Goal: Information Seeking & Learning: Learn about a topic

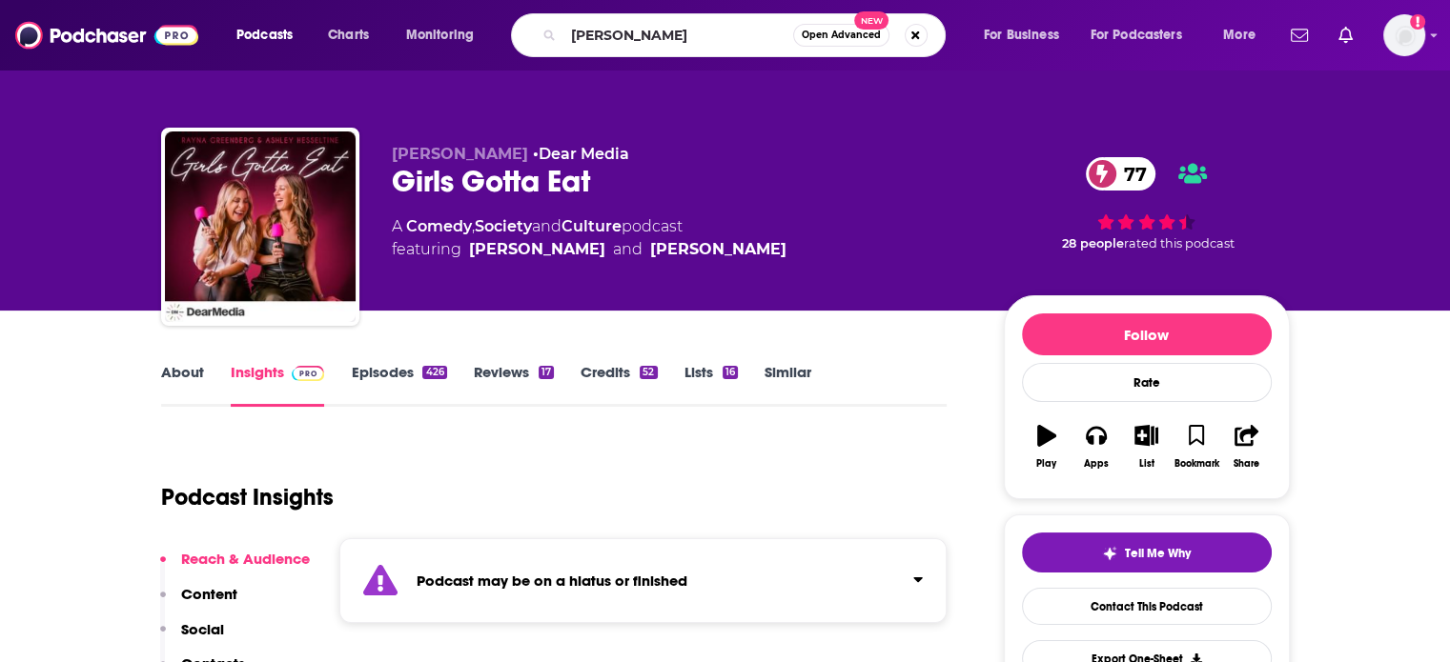
type input "[PERSON_NAME]"
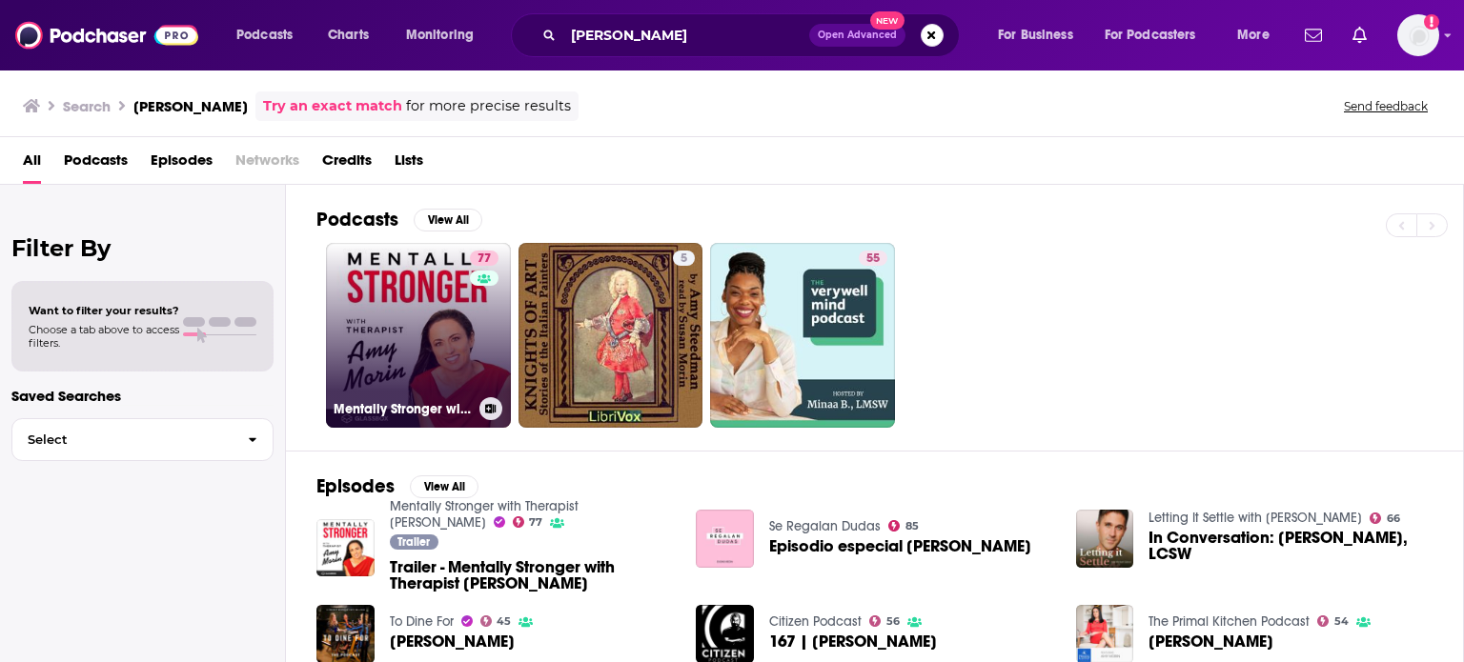
click at [393, 277] on link "77 Mentally Stronger with Therapist [PERSON_NAME]" at bounding box center [418, 335] width 185 height 185
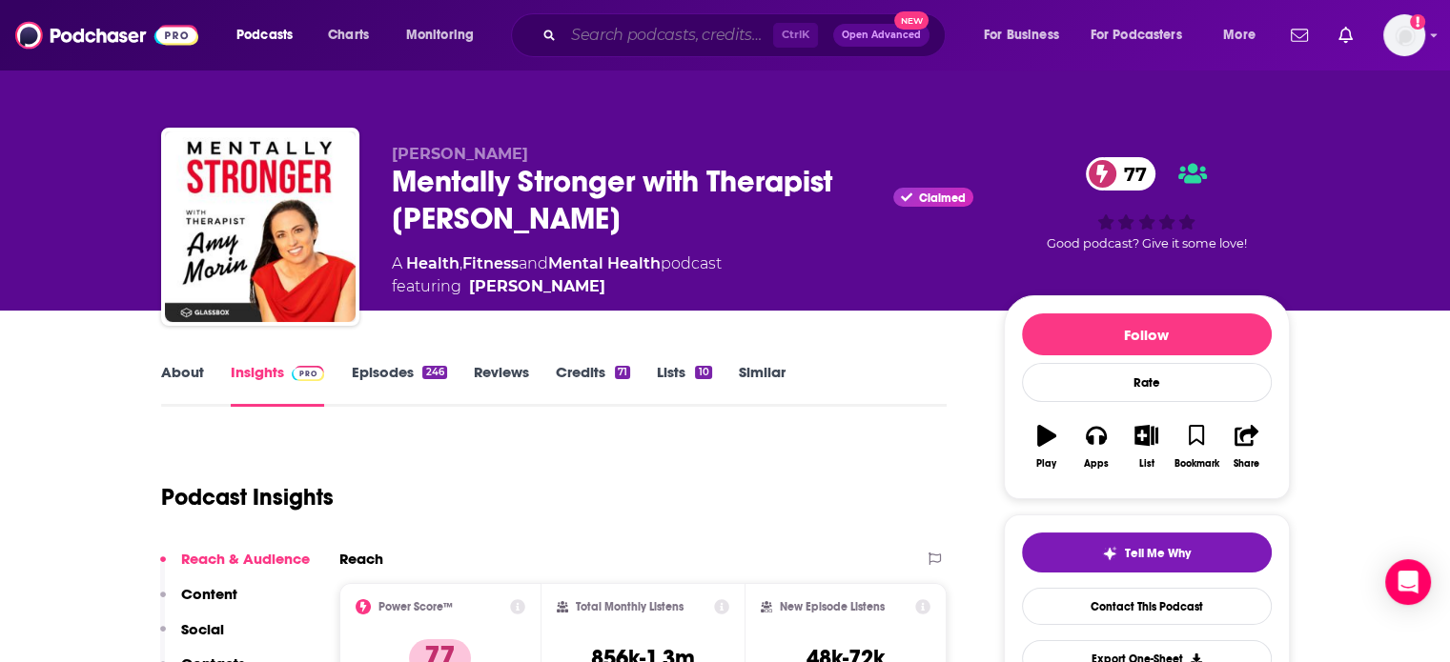
click at [707, 30] on input "Search podcasts, credits, & more..." at bounding box center [668, 35] width 210 height 31
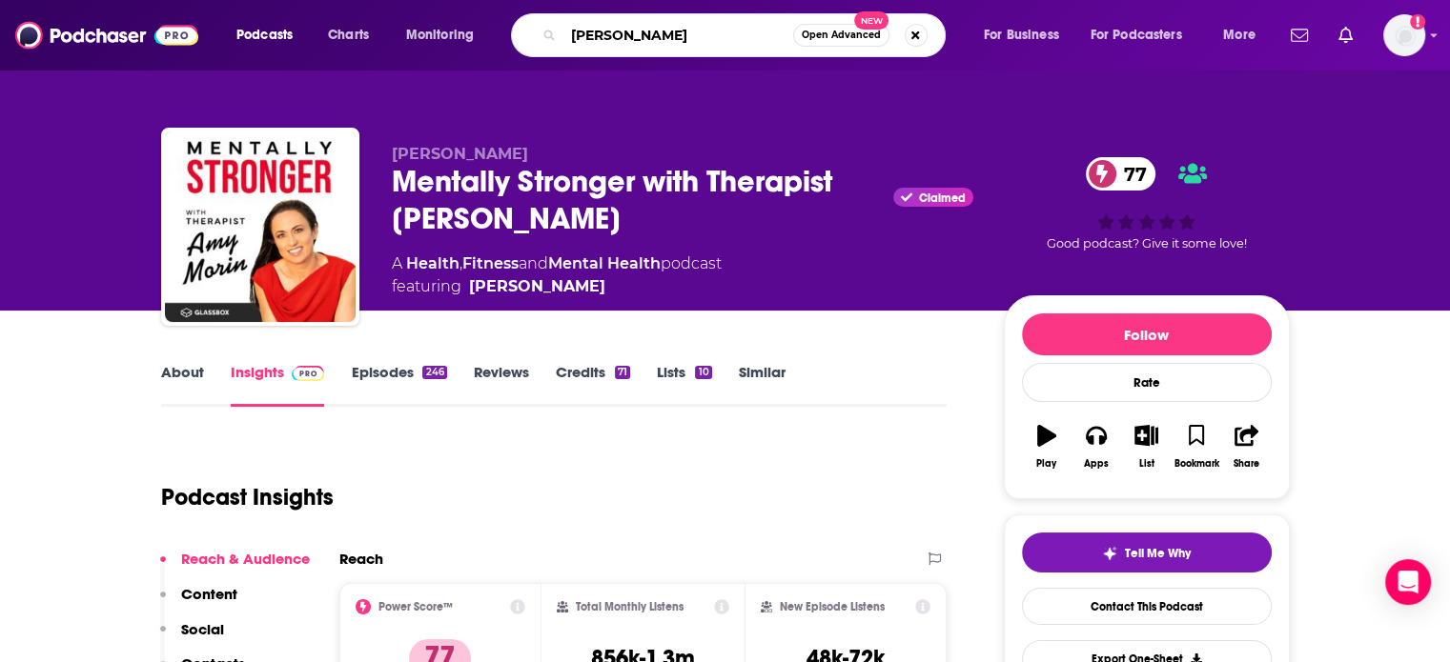
type input "[PERSON_NAME]"
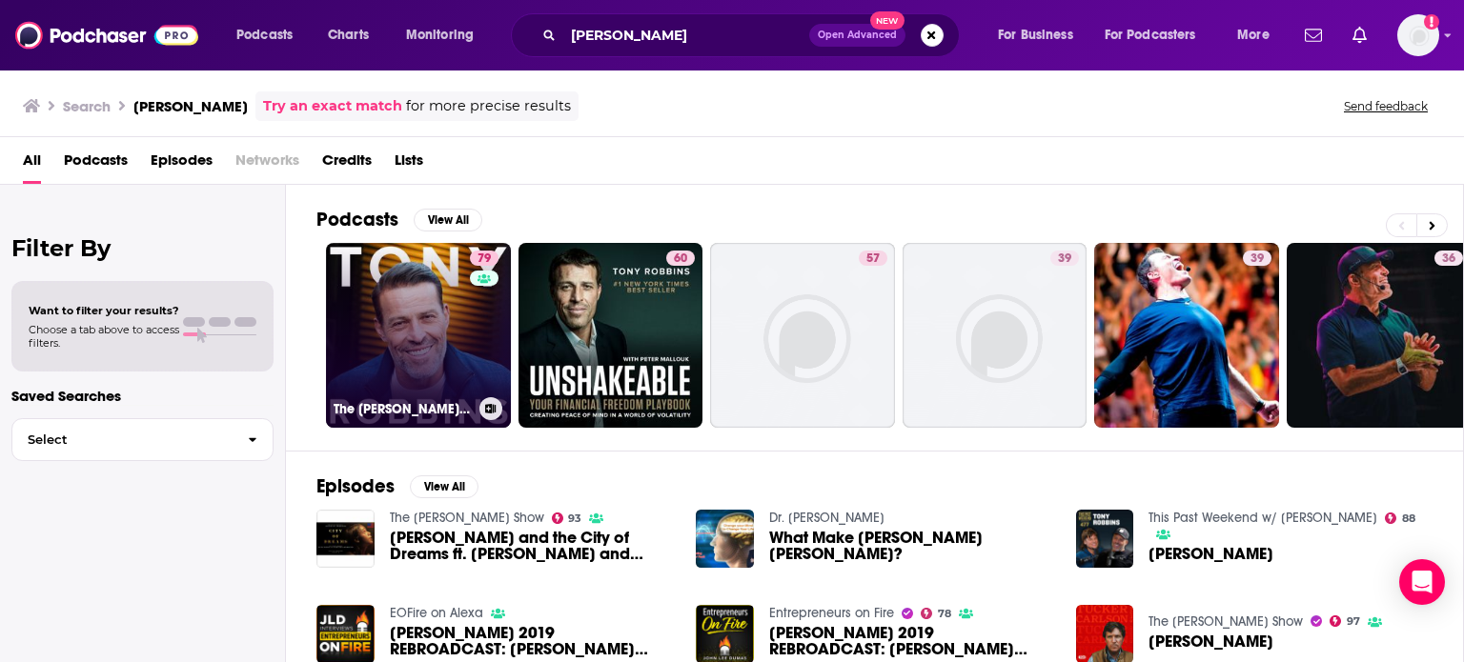
click at [414, 316] on link "79 The [PERSON_NAME] Podcast" at bounding box center [418, 335] width 185 height 185
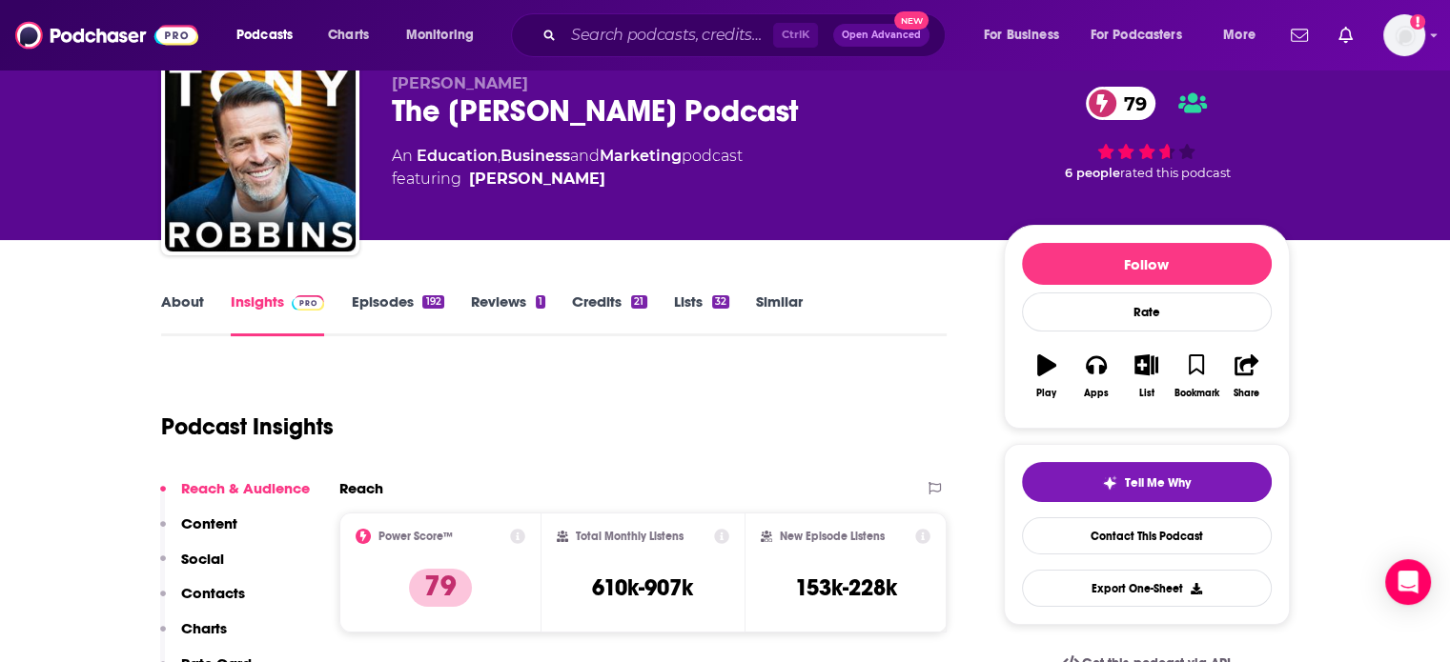
scroll to position [69, 0]
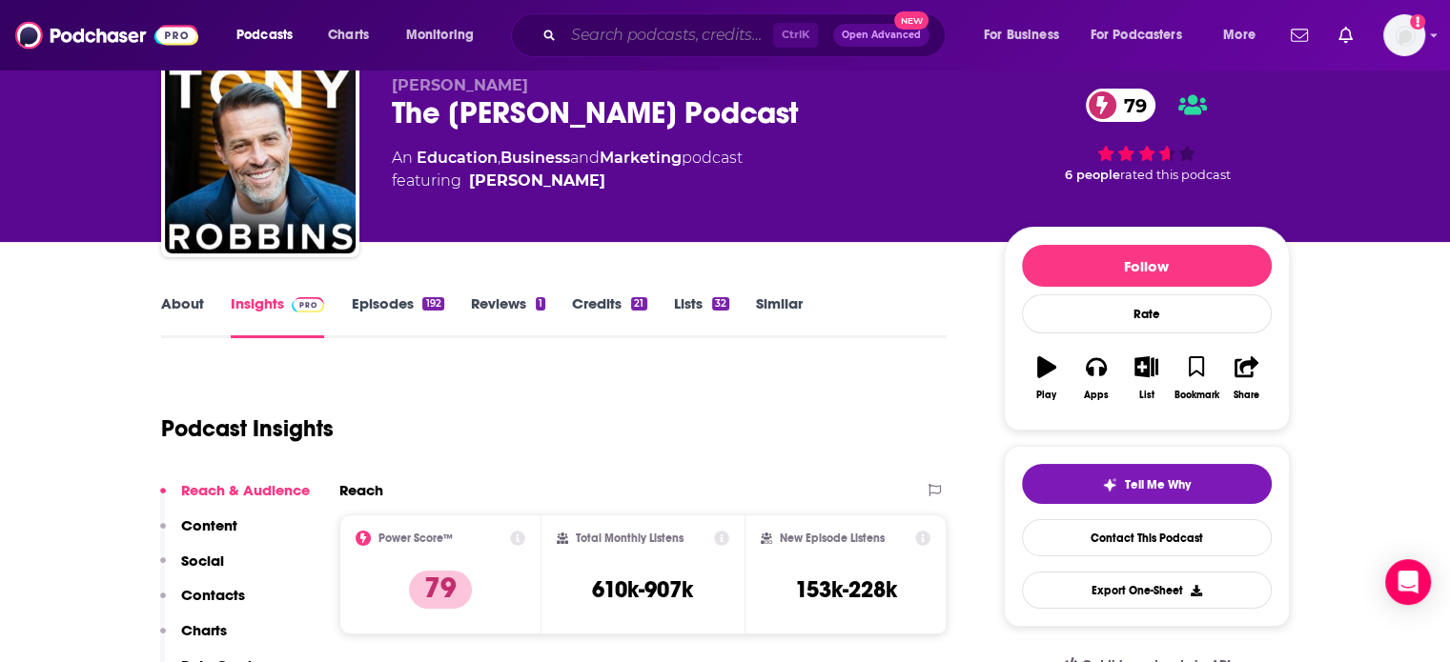
click at [615, 30] on input "Search podcasts, credits, & more..." at bounding box center [668, 35] width 210 height 31
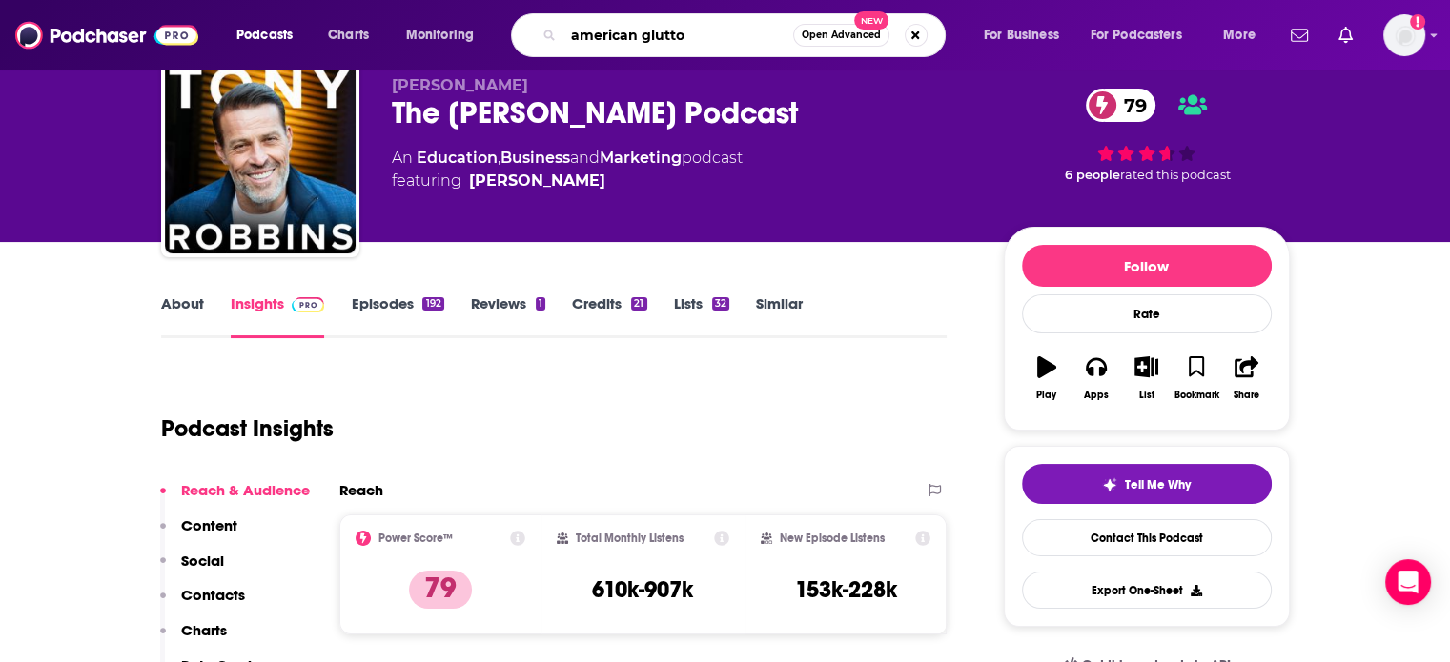
type input "american glutton"
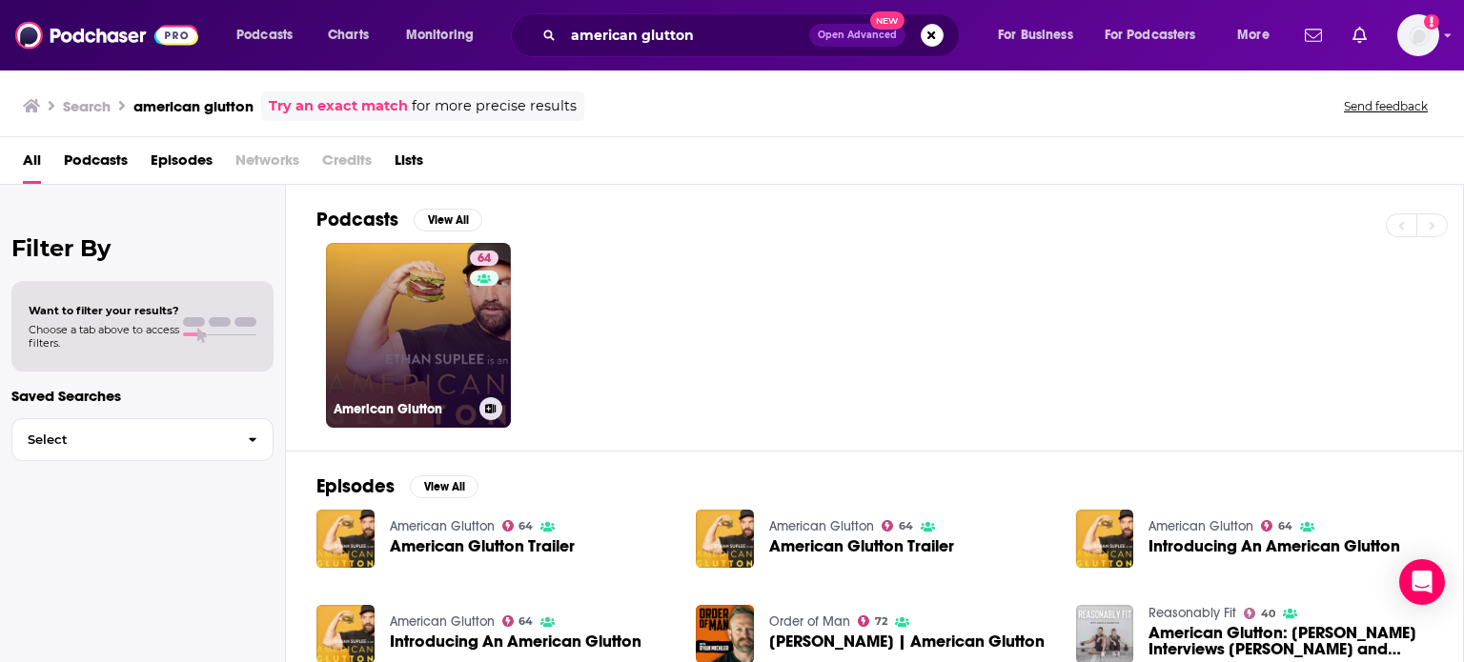
click at [488, 278] on icon at bounding box center [484, 279] width 13 height 10
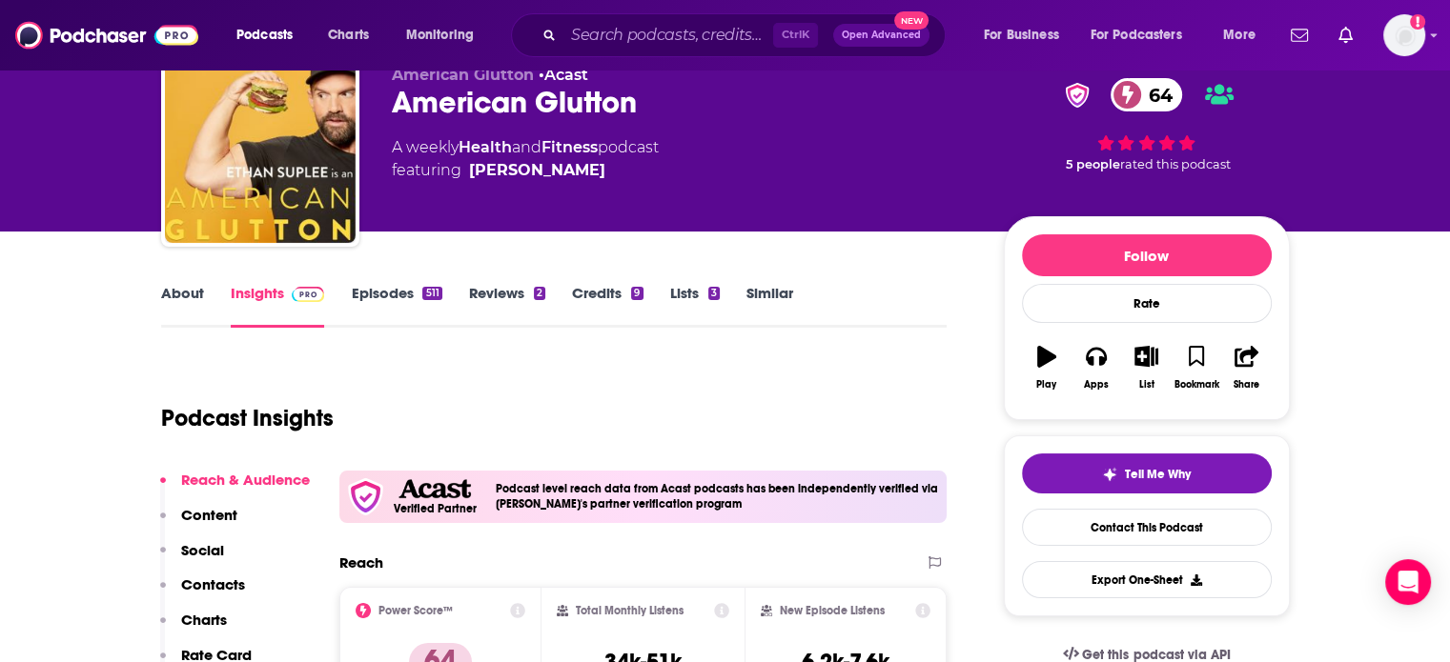
scroll to position [95, 0]
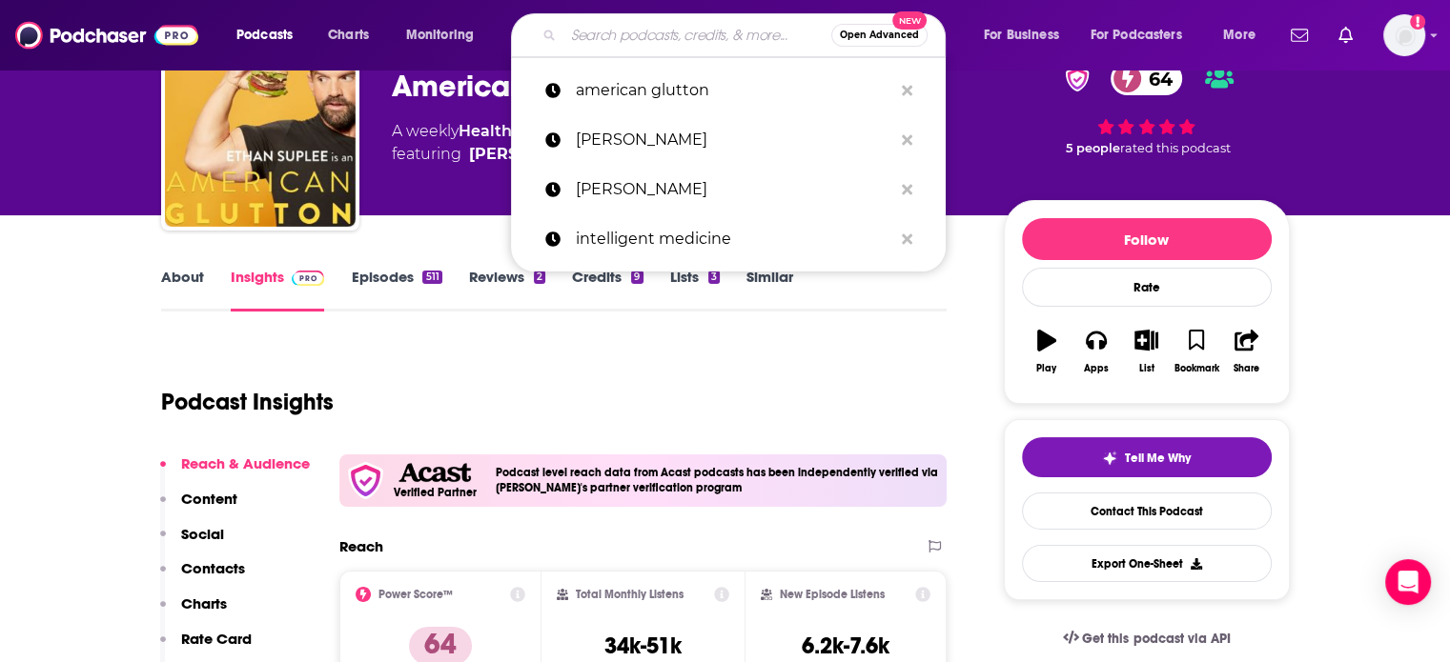
click at [681, 41] on input "Search podcasts, credits, & more..." at bounding box center [697, 35] width 268 height 31
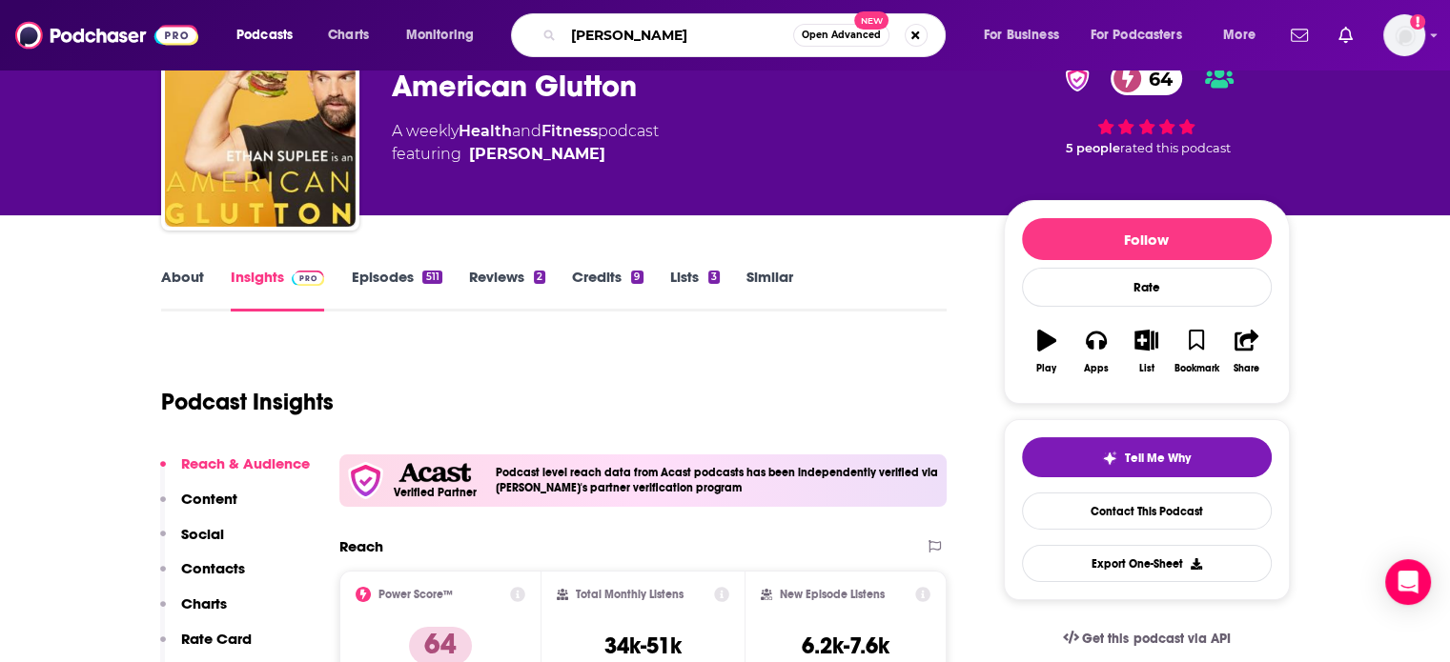
type input "[PERSON_NAME]"
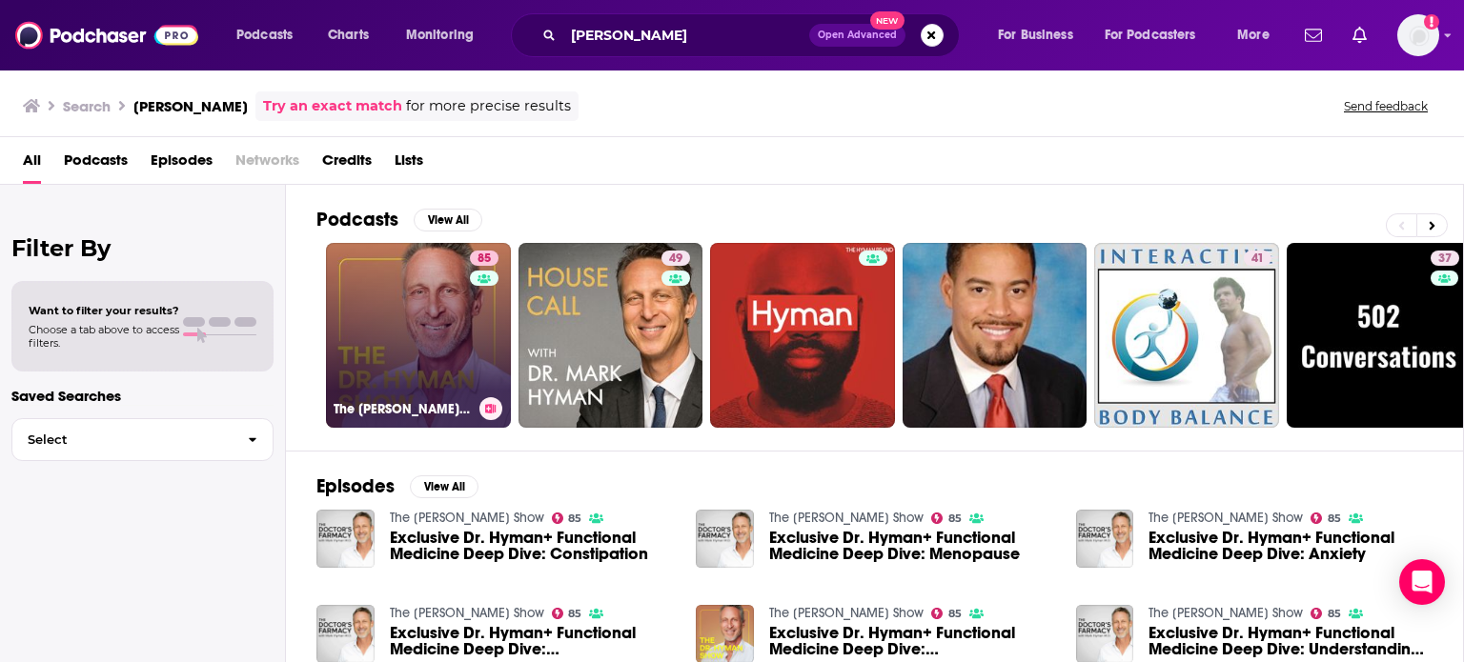
click at [386, 310] on link "85 The [PERSON_NAME] Show" at bounding box center [418, 335] width 185 height 185
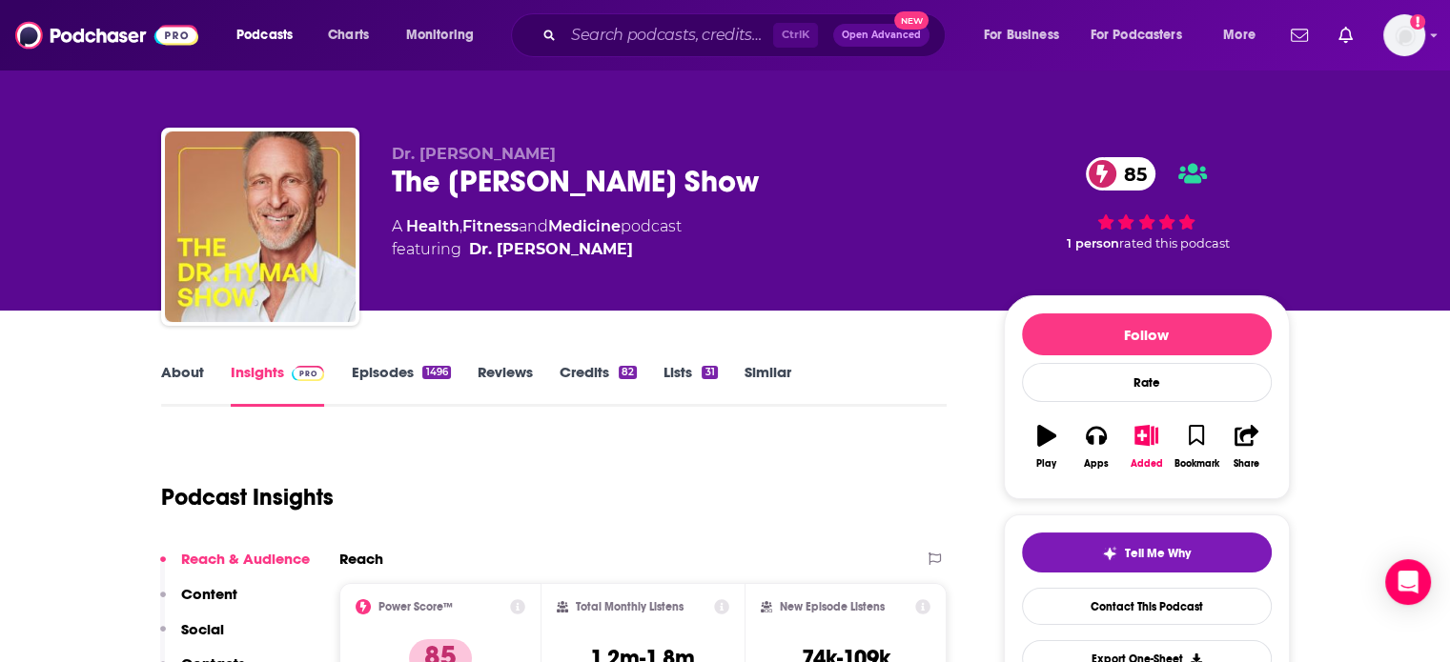
scroll to position [48, 0]
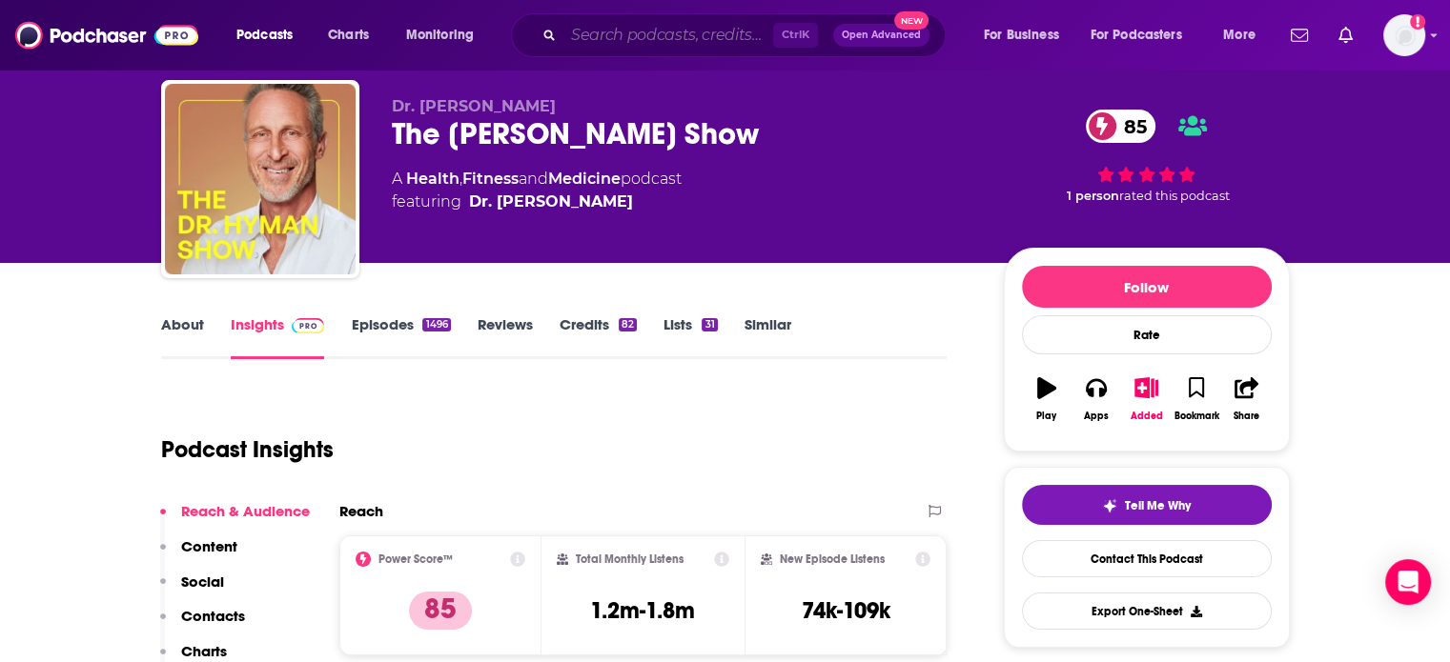
click at [705, 42] on input "Search podcasts, credits, & more..." at bounding box center [668, 35] width 210 height 31
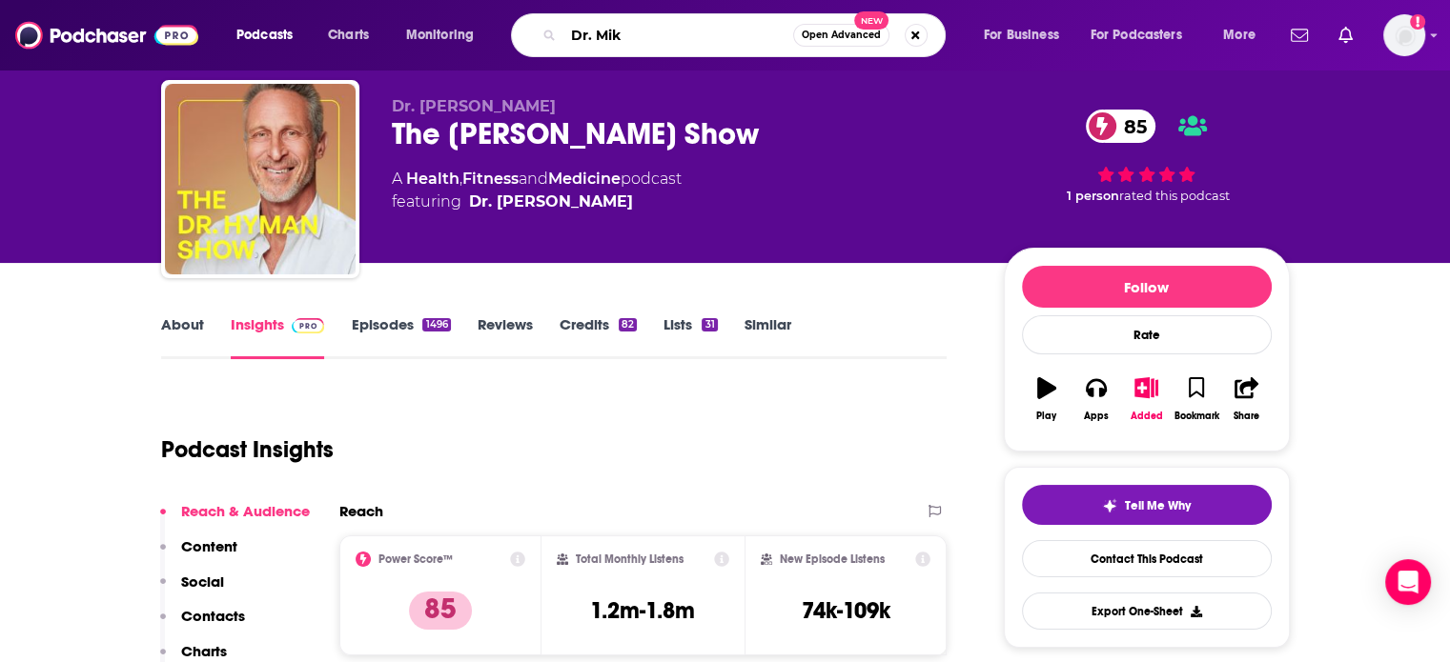
type input "Dr. [PERSON_NAME]"
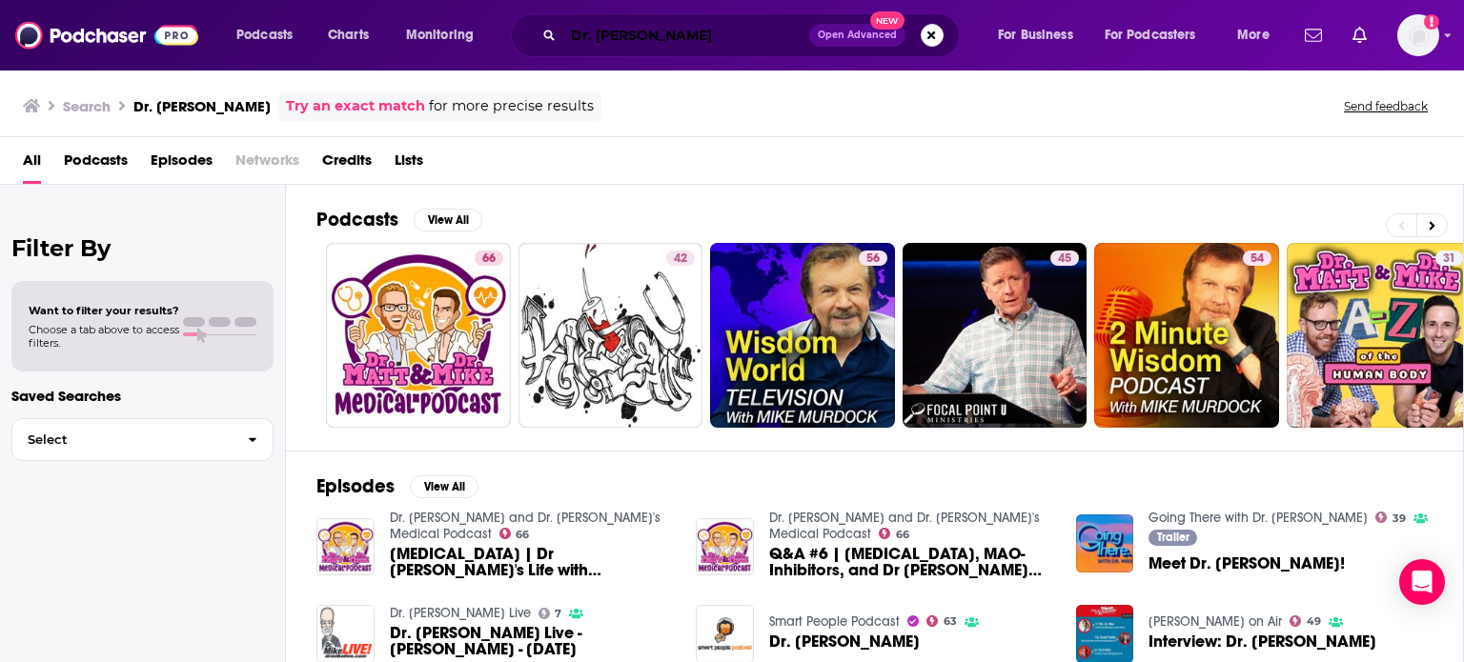
drag, startPoint x: 683, startPoint y: 27, endPoint x: 591, endPoint y: 27, distance: 92.5
click at [591, 27] on input "Dr. [PERSON_NAME]" at bounding box center [686, 35] width 246 height 31
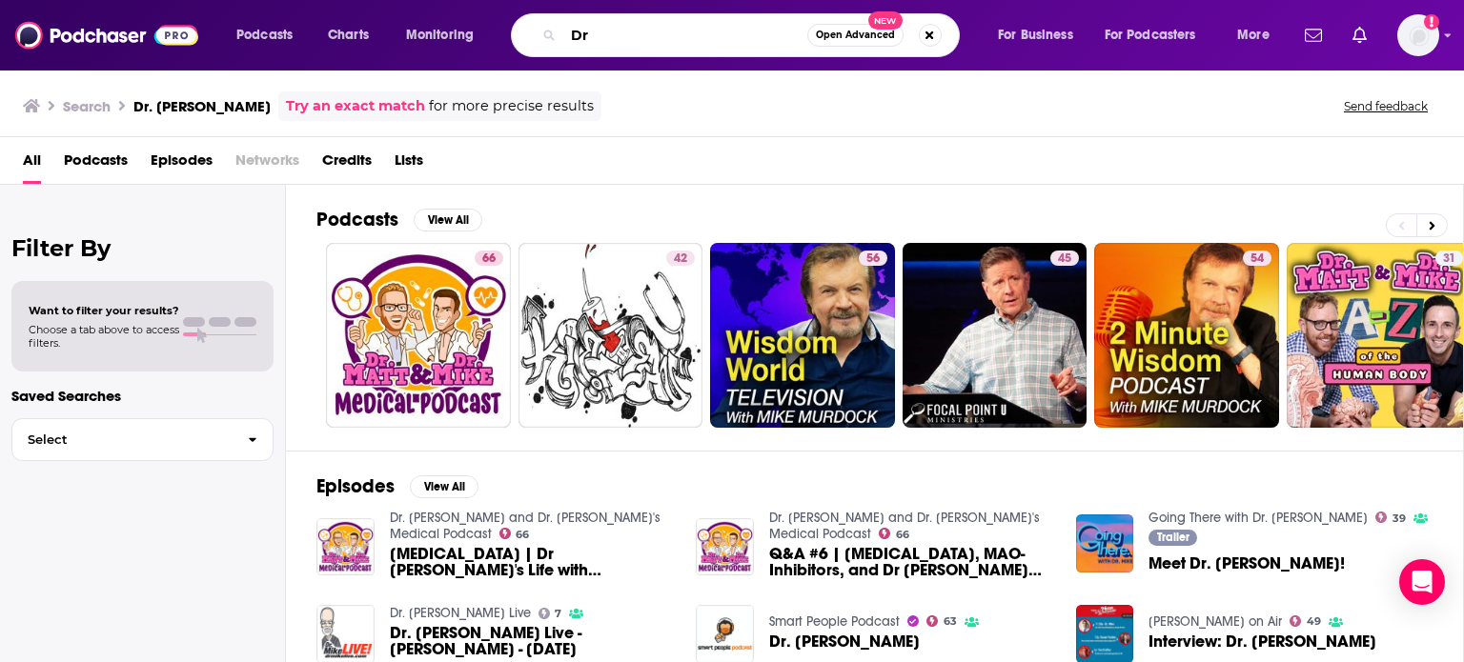
type input "D"
type input "everyday better"
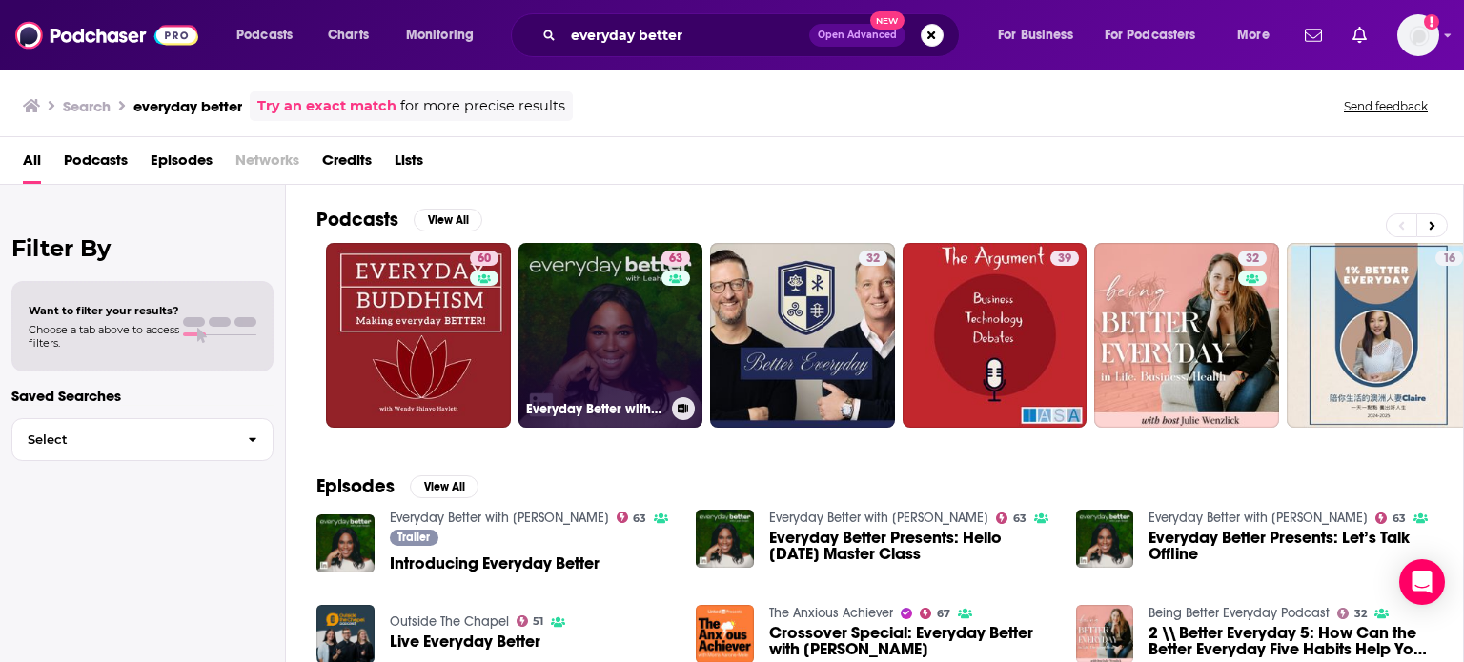
click at [621, 292] on link "63 Everyday Better with [PERSON_NAME]" at bounding box center [611, 335] width 185 height 185
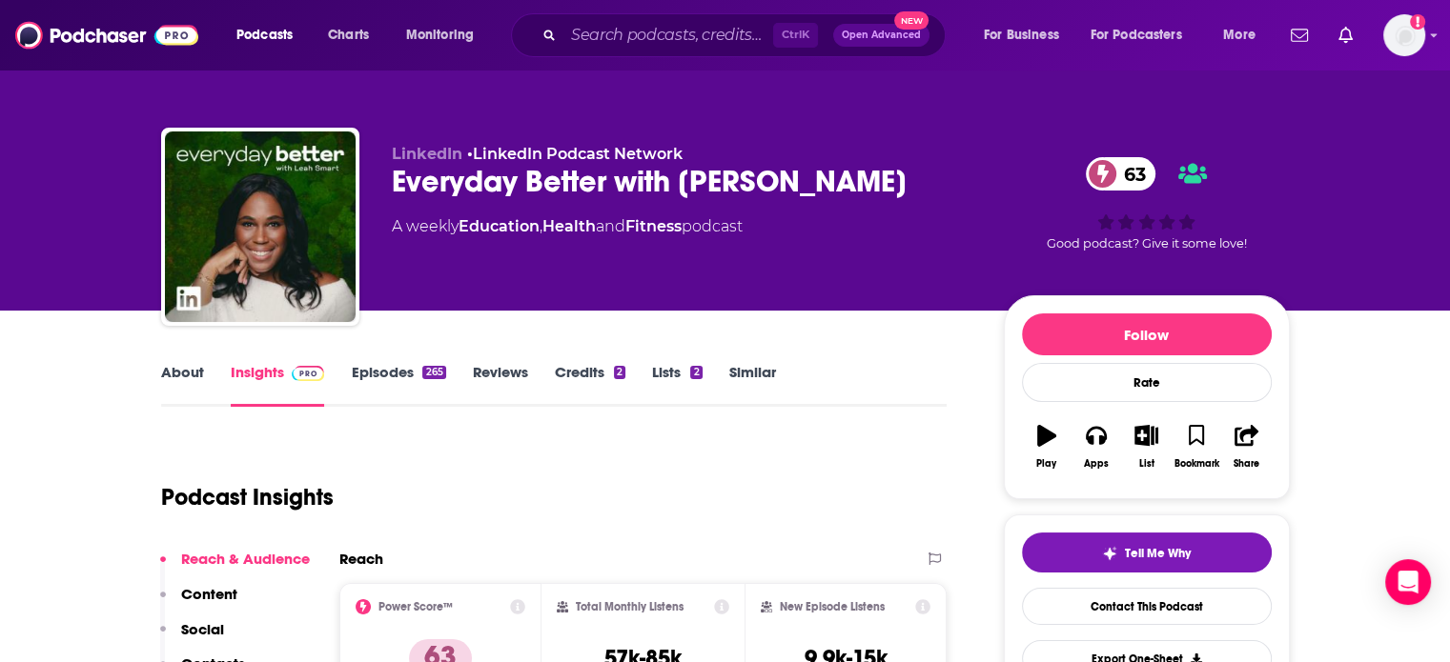
scroll to position [252, 0]
